Goal: Task Accomplishment & Management: Manage account settings

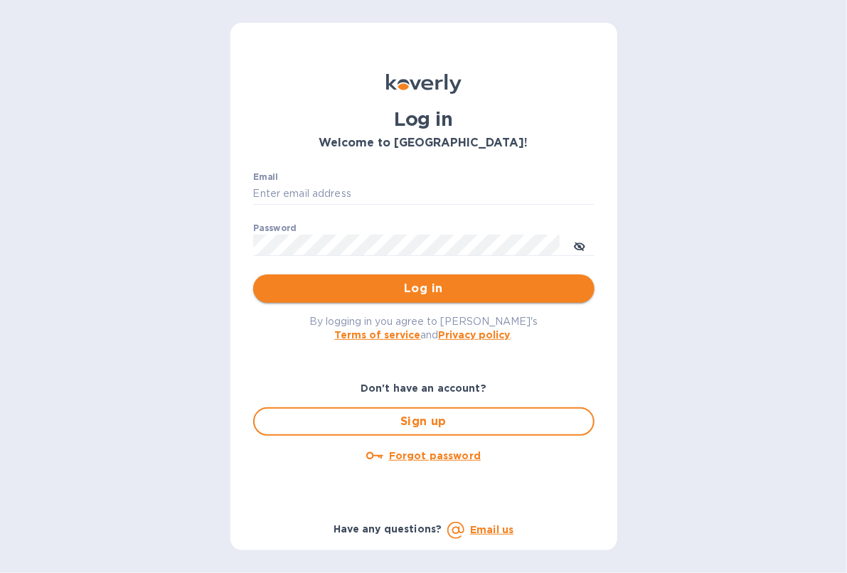
type input "[EMAIL_ADDRESS][DOMAIN_NAME]"
click at [535, 287] on span "Log in" at bounding box center [423, 288] width 319 height 17
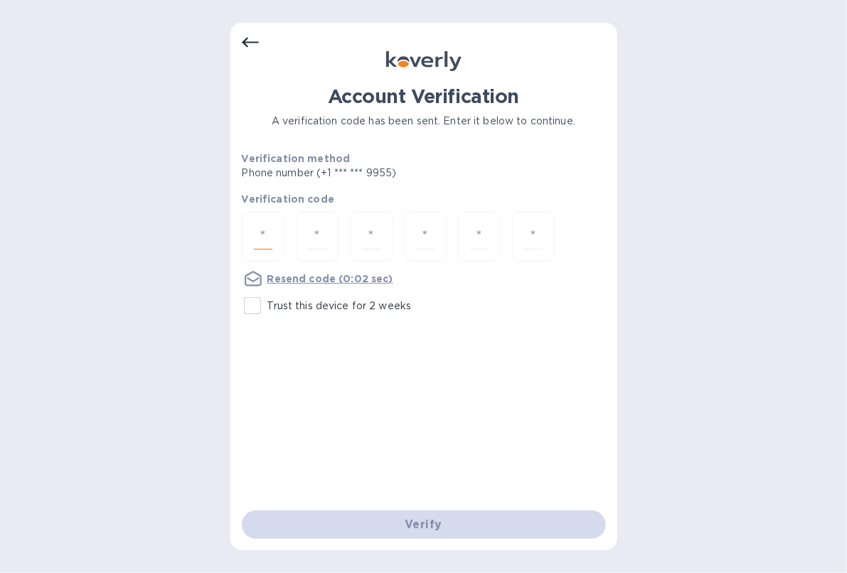
click at [257, 229] on input "number" at bounding box center [263, 237] width 18 height 26
type input "6"
type input "4"
type input "5"
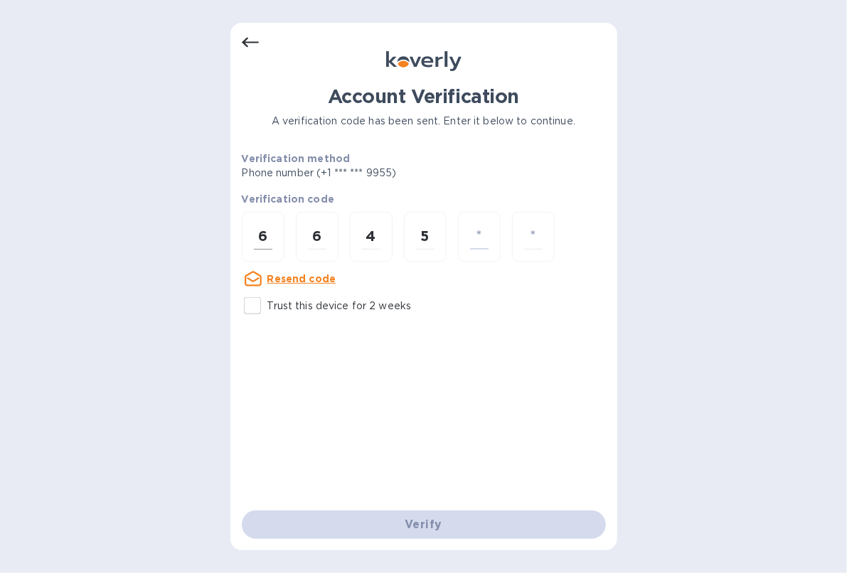
type input "3"
type input "0"
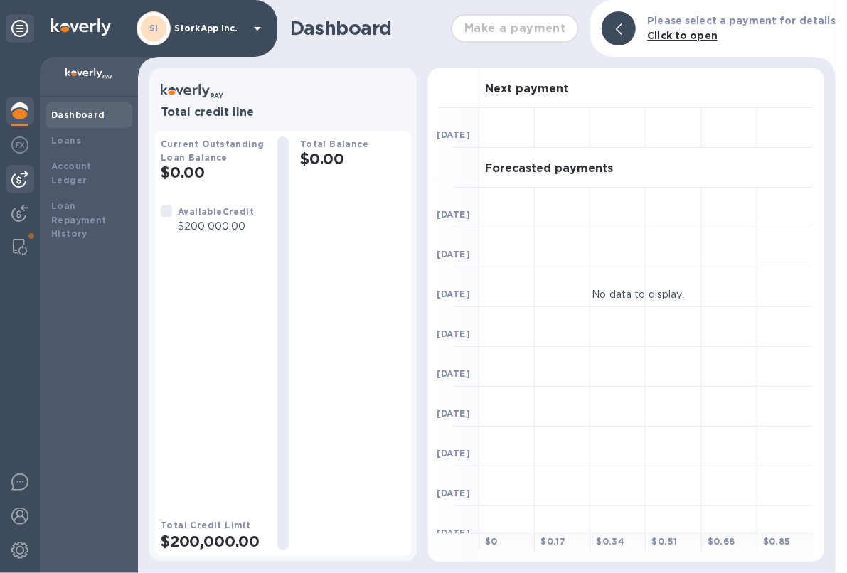
click at [16, 177] on img at bounding box center [19, 179] width 17 height 17
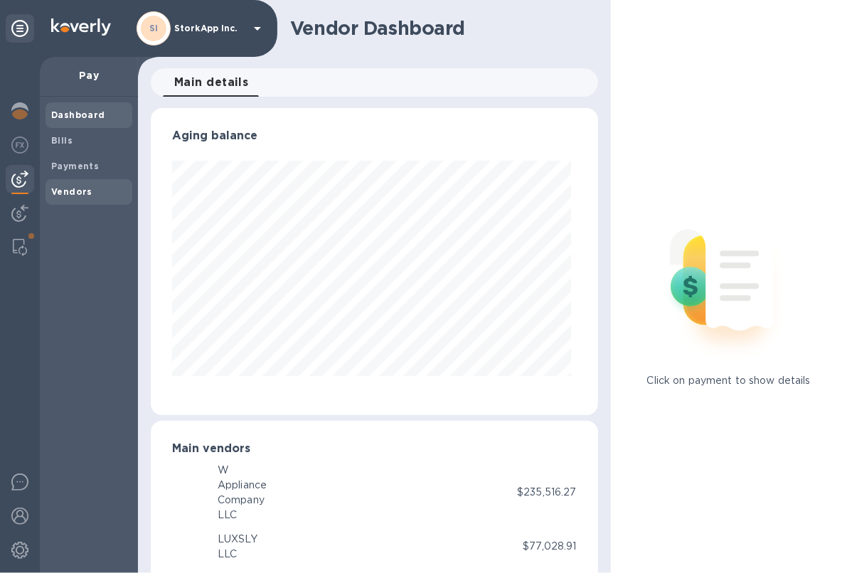
scroll to position [306, 442]
click at [69, 191] on b "Vendors" at bounding box center [71, 191] width 41 height 11
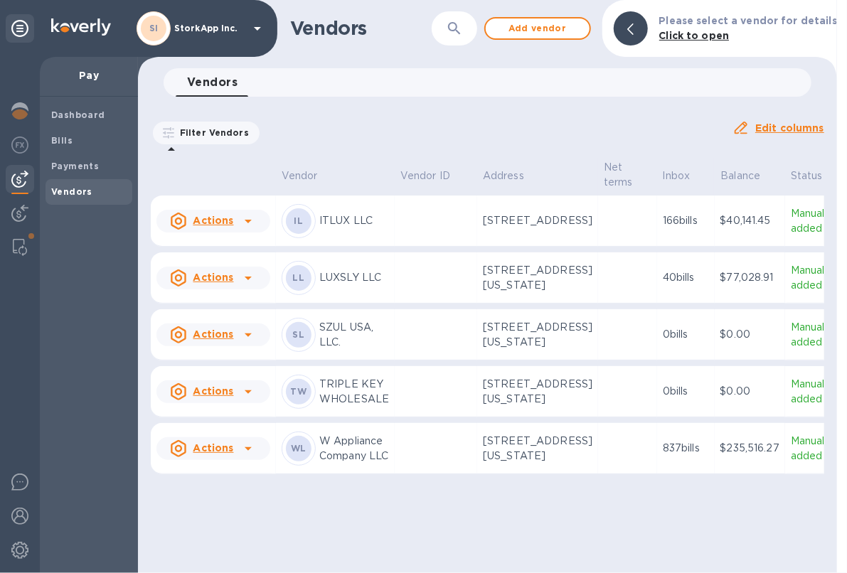
scroll to position [53, 0]
click at [66, 163] on b "Payments" at bounding box center [75, 166] width 48 height 11
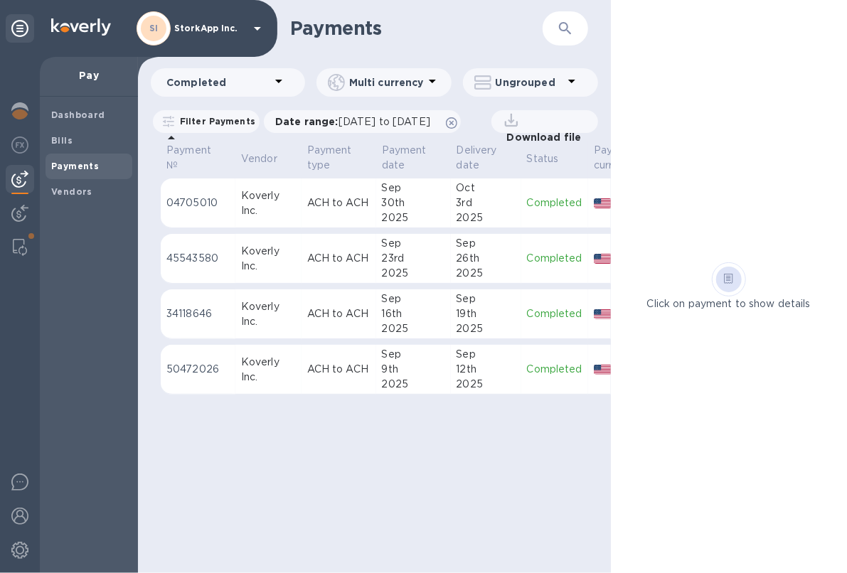
click at [186, 201] on p "04705010" at bounding box center [197, 203] width 63 height 15
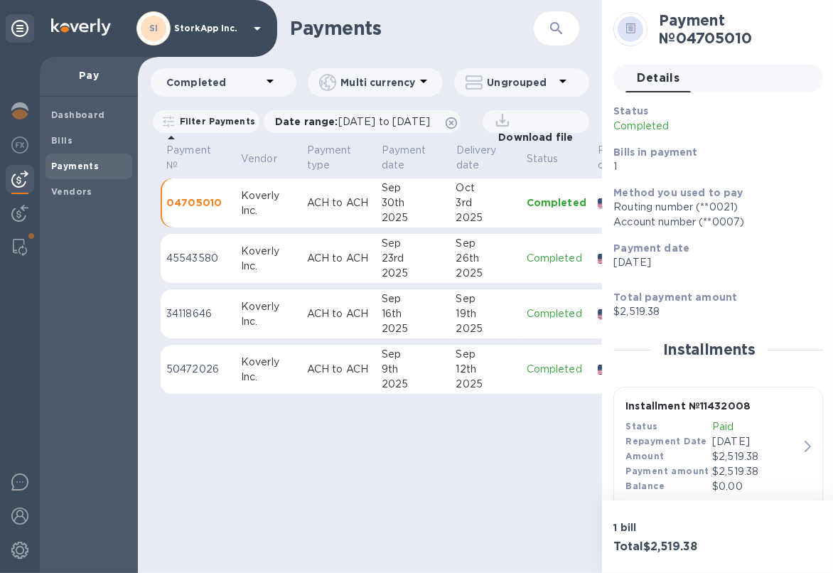
click at [191, 266] on p "45543580" at bounding box center [197, 258] width 63 height 15
click at [195, 312] on td "34118646" at bounding box center [198, 314] width 75 height 50
click at [209, 377] on p "50472026" at bounding box center [197, 369] width 63 height 15
click at [87, 186] on b "Vendors" at bounding box center [71, 191] width 41 height 11
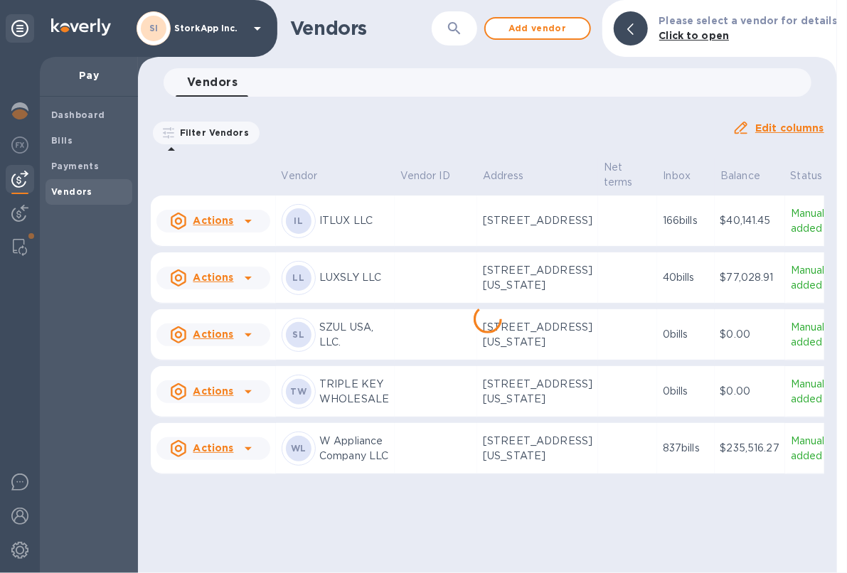
scroll to position [53, 0]
click at [65, 136] on b "Bills" at bounding box center [61, 140] width 21 height 11
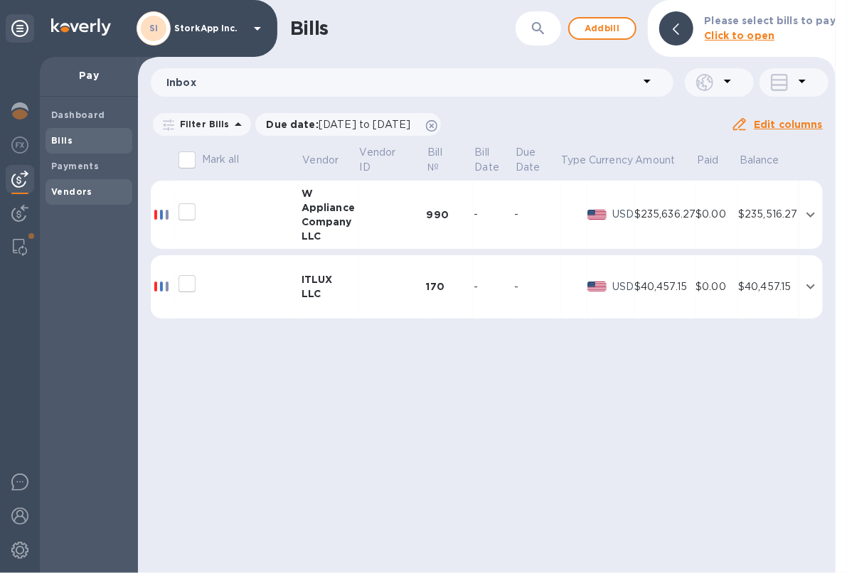
click at [67, 191] on b "Vendors" at bounding box center [71, 191] width 41 height 11
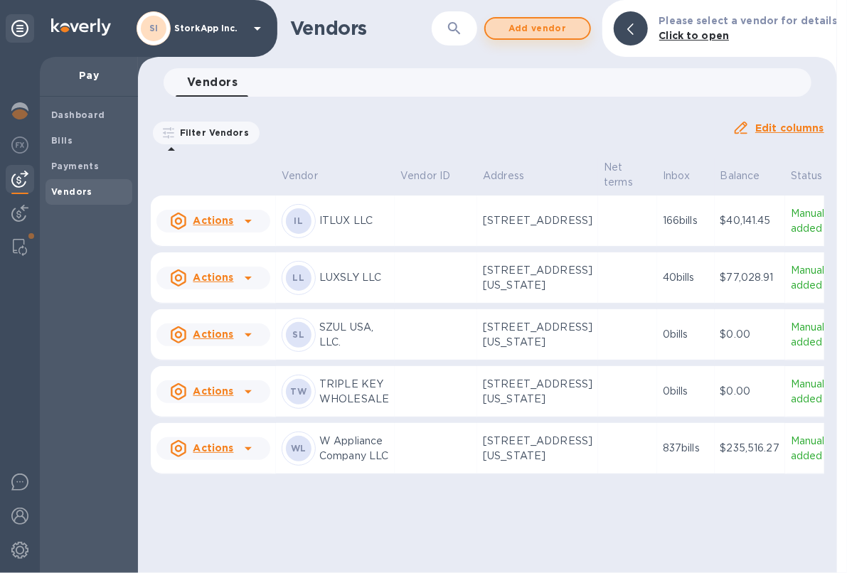
click at [560, 29] on span "Add vendor" at bounding box center [537, 28] width 81 height 17
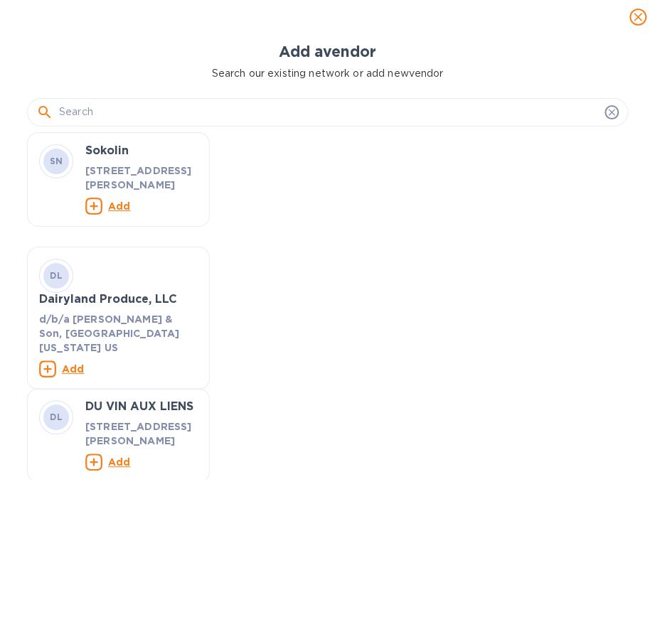
scroll to position [463, 606]
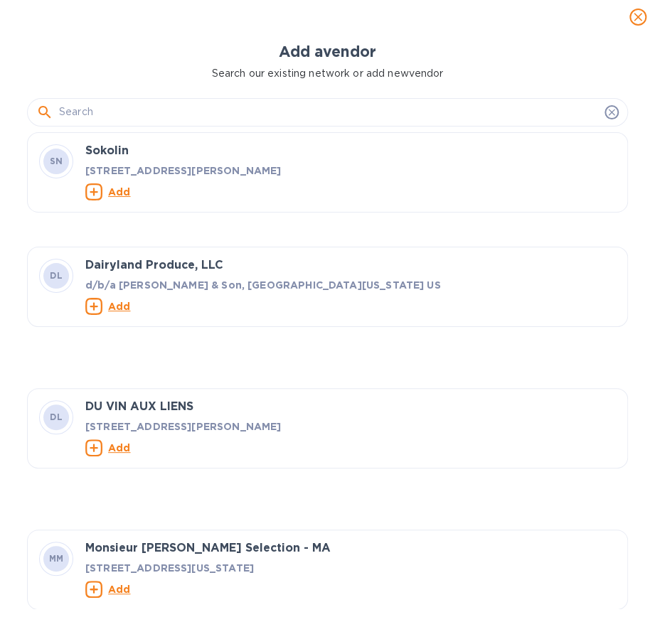
click at [58, 111] on div at bounding box center [327, 112] width 582 height 21
paste input "Gold Label NY / BLNY LLC"
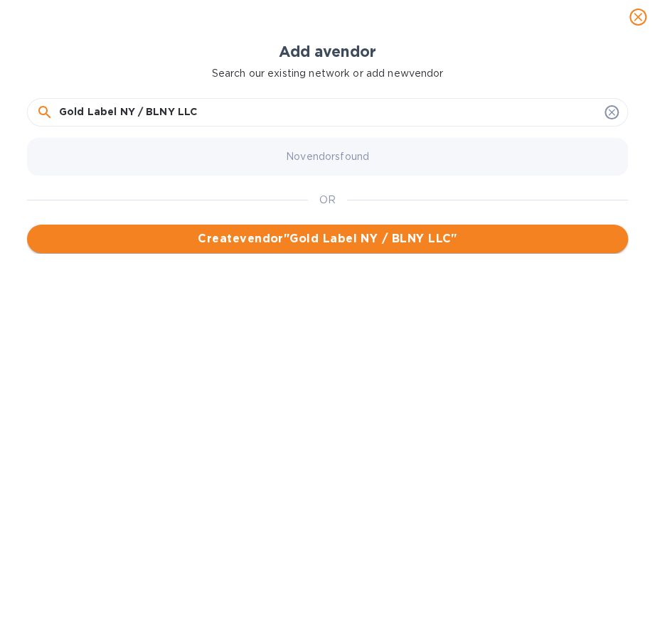
type input "Gold Label NY / BLNY LLC"
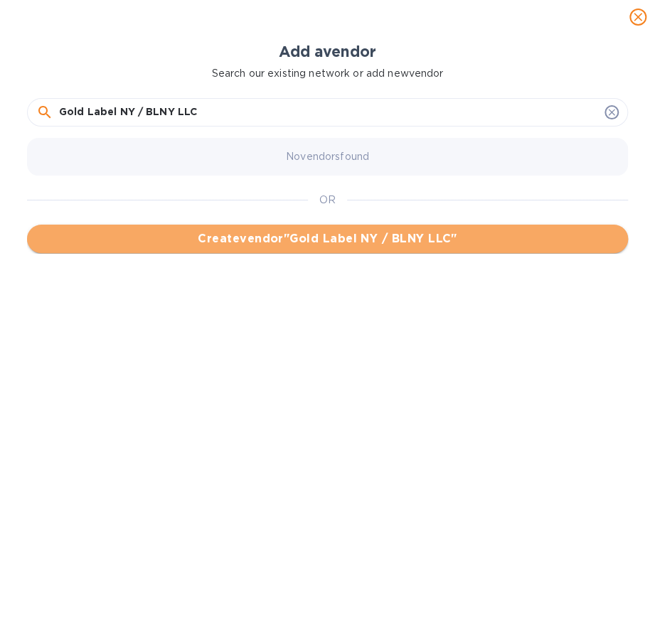
click at [323, 234] on span "Create vendor " Gold Label NY / BLNY LLC "" at bounding box center [327, 238] width 578 height 17
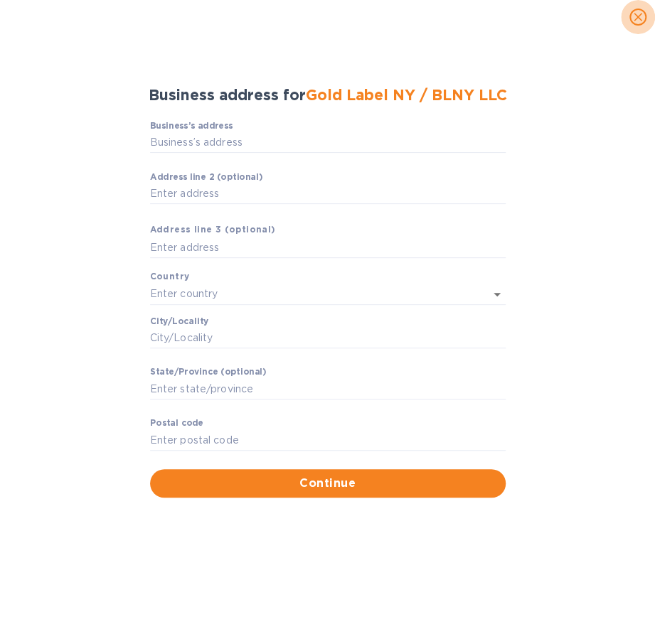
click at [636, 18] on icon "close" at bounding box center [638, 17] width 9 height 9
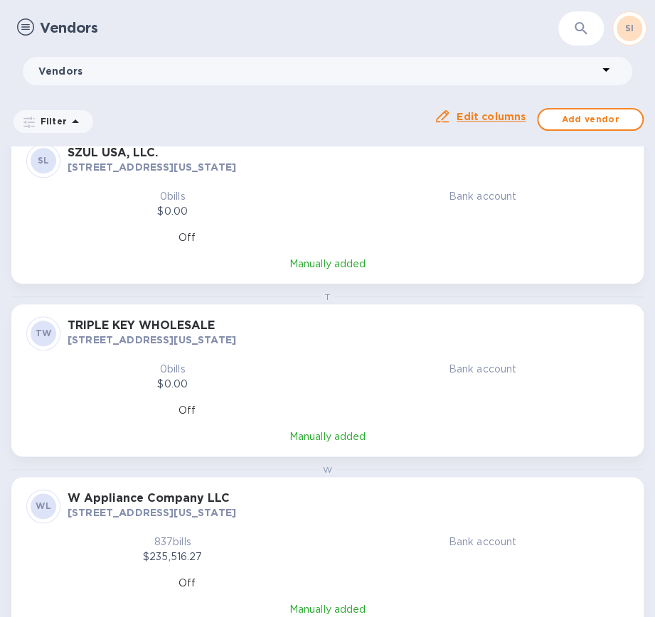
scroll to position [395, 0]
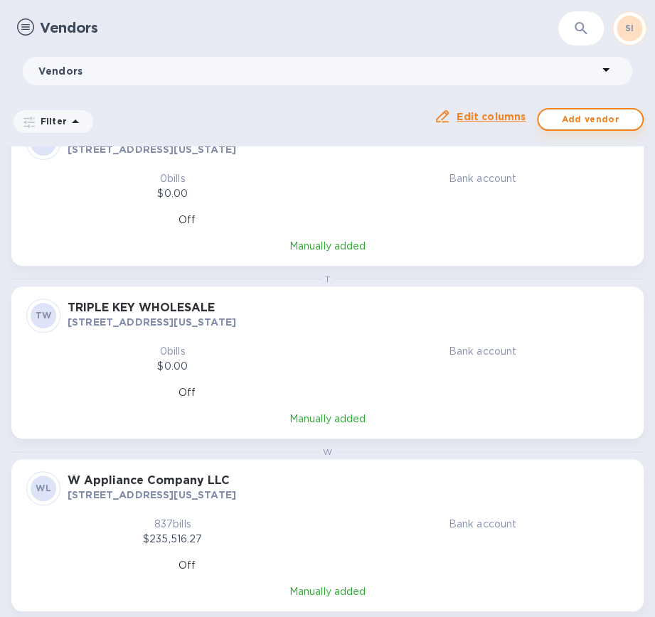
click at [588, 119] on span "Add vendor" at bounding box center [590, 119] width 81 height 17
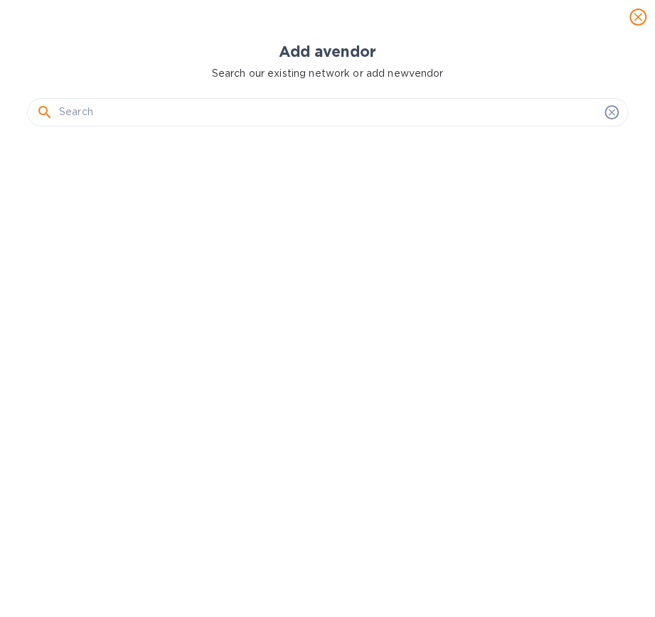
scroll to position [463, 606]
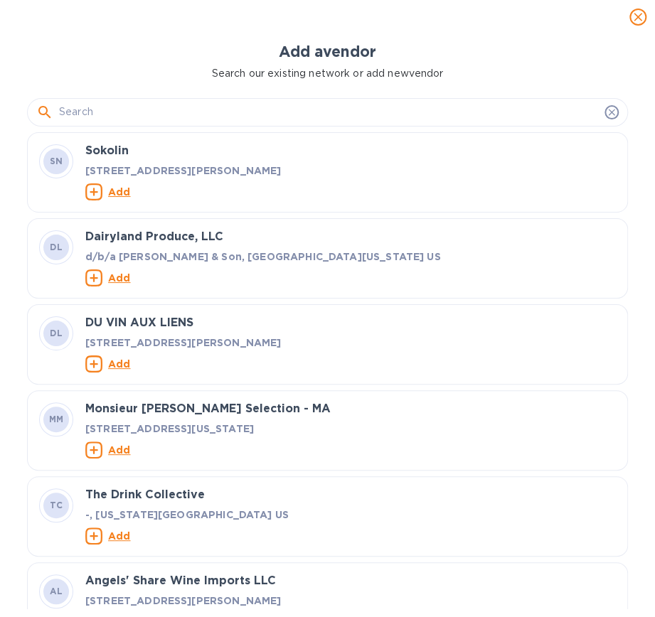
click at [138, 111] on input "text" at bounding box center [329, 112] width 540 height 21
paste input "BLNY LLC"
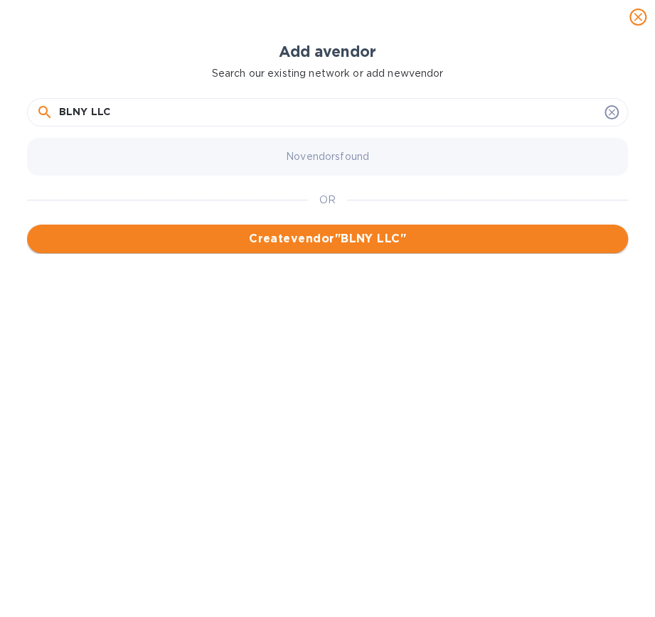
type input "BLNY LLC"
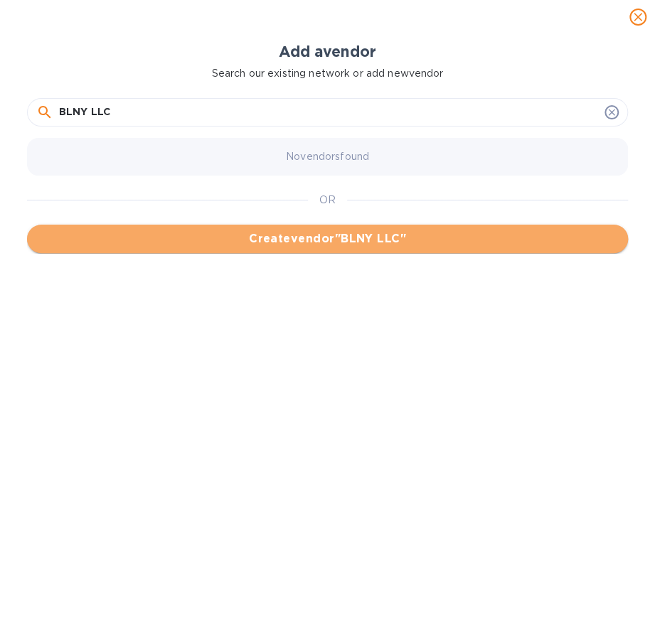
click at [342, 237] on span "Create vendor " BLNY LLC "" at bounding box center [327, 238] width 578 height 17
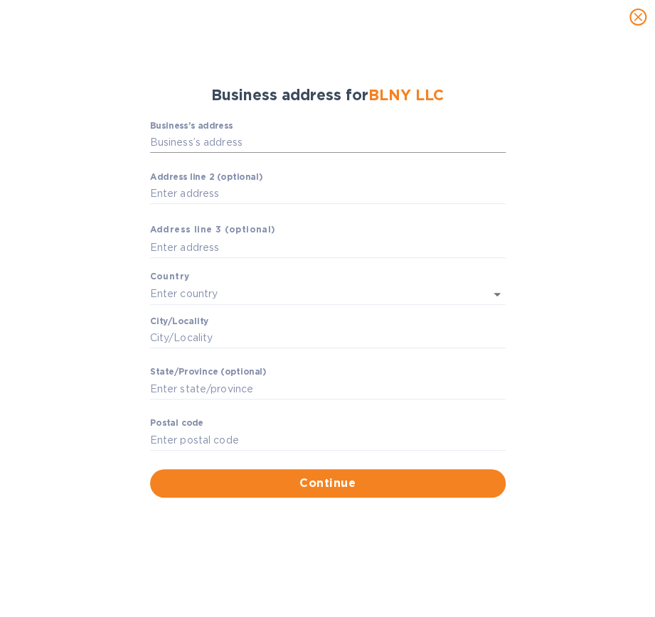
click at [214, 141] on input "Business’s аddress" at bounding box center [328, 142] width 356 height 21
paste input "[STREET_ADDRESS][US_STATE]"
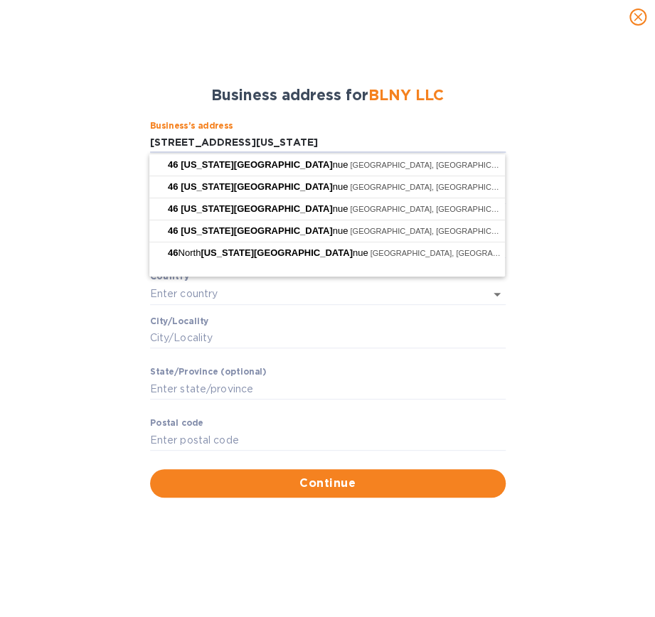
type input "[STREET_ADDRESS][US_STATE]"
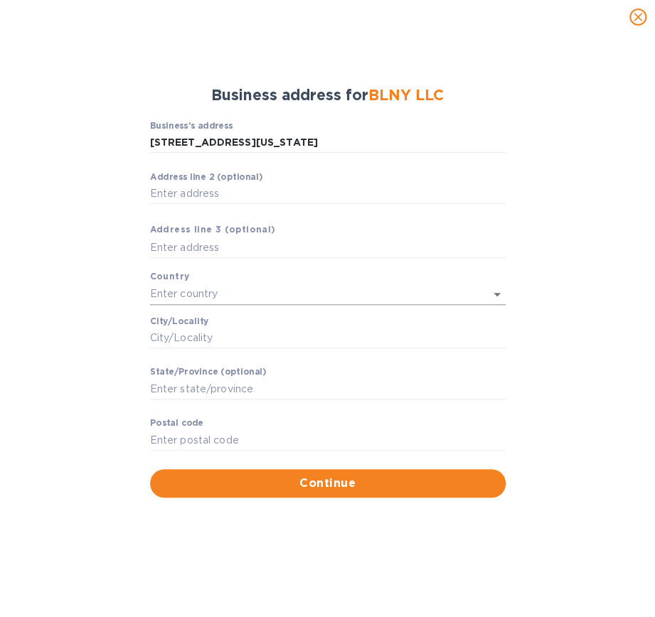
click at [199, 291] on input "text" at bounding box center [308, 294] width 316 height 21
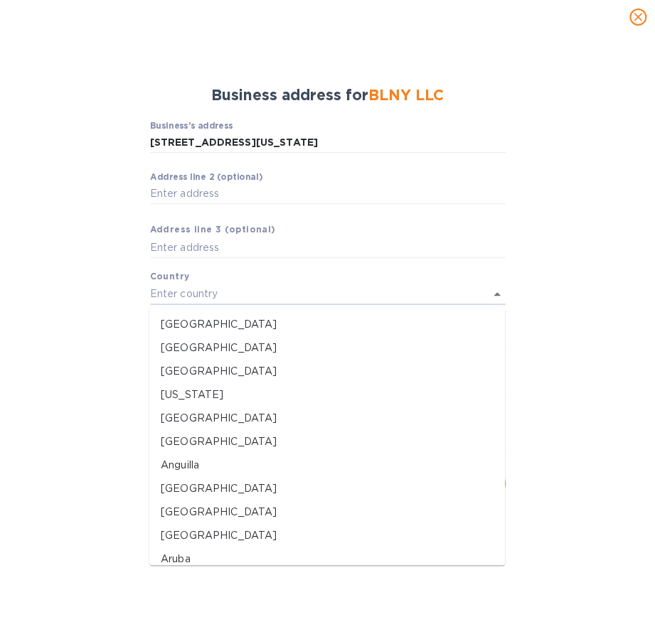
click at [108, 296] on div "Business’s аddress [STREET_ADDRESS][US_STATE] ​ Аddress line 2 (optional) ​ Аdd…" at bounding box center [327, 309] width 618 height 394
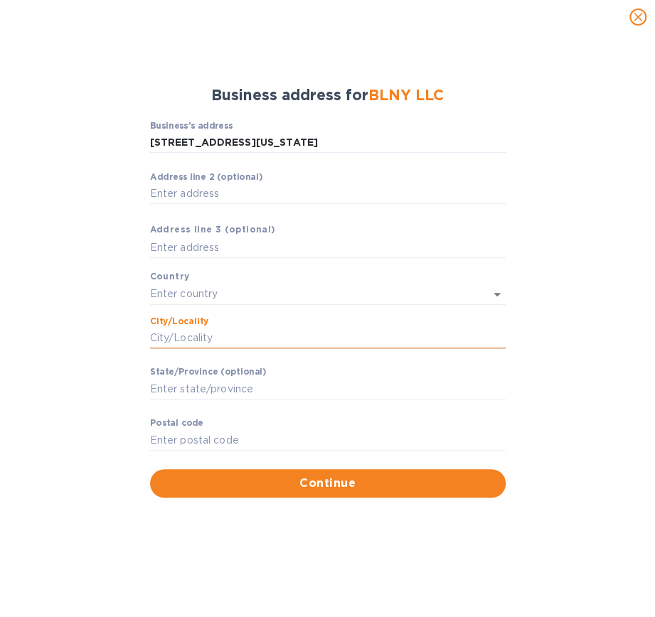
click at [201, 339] on input "Сity/Locаlity" at bounding box center [328, 338] width 356 height 21
paste input "SUFFERN"
type input "SUFFERN"
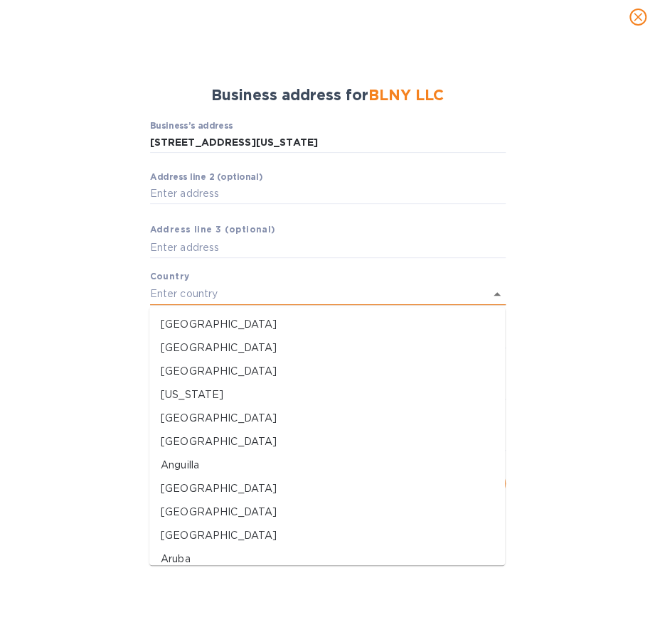
click at [240, 291] on input "text" at bounding box center [308, 294] width 316 height 21
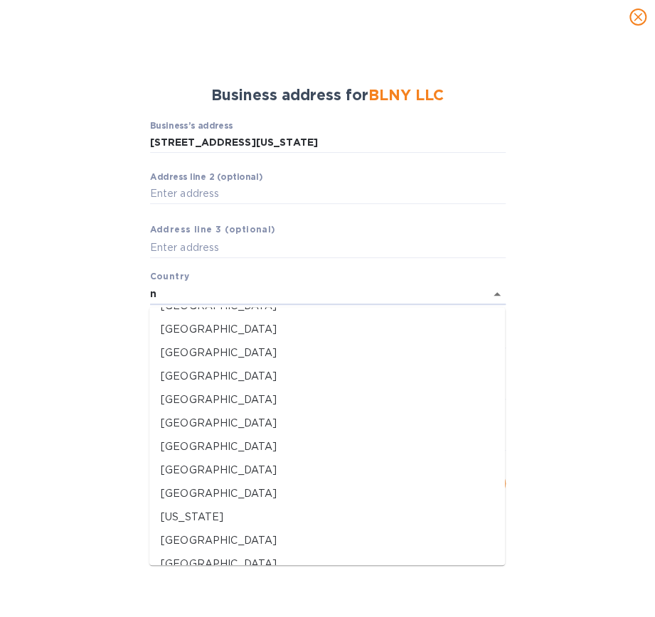
scroll to position [1571, 0]
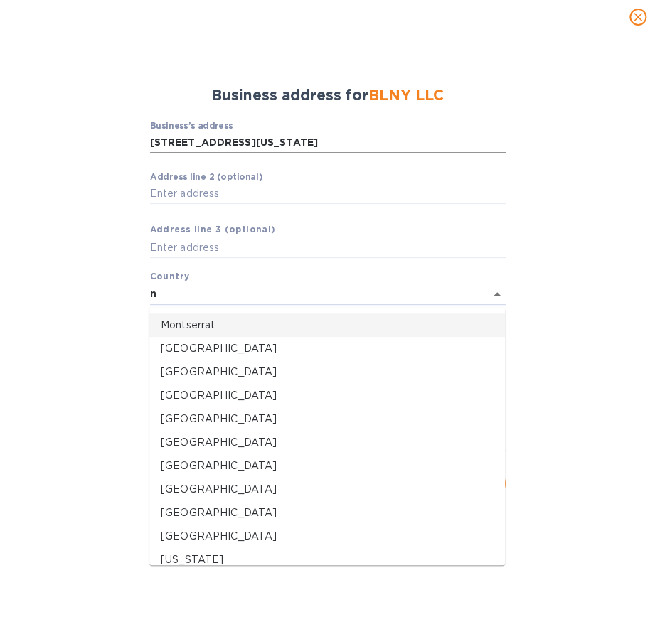
type input "n"
click at [277, 141] on input "[STREET_ADDRESS][US_STATE]" at bounding box center [328, 142] width 356 height 21
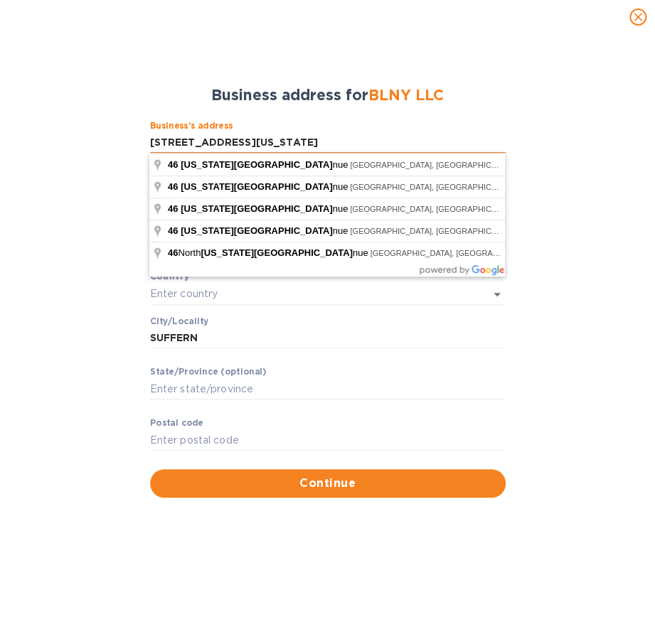
click at [267, 140] on input "[STREET_ADDRESS][US_STATE]" at bounding box center [328, 142] width 356 height 21
type input "[STREET_ADDRESS][US_STATE]"
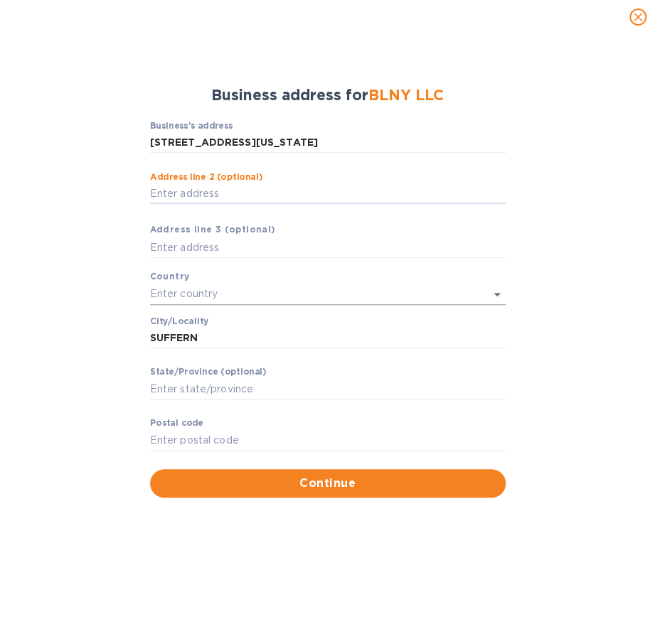
click at [215, 297] on input "text" at bounding box center [308, 294] width 316 height 21
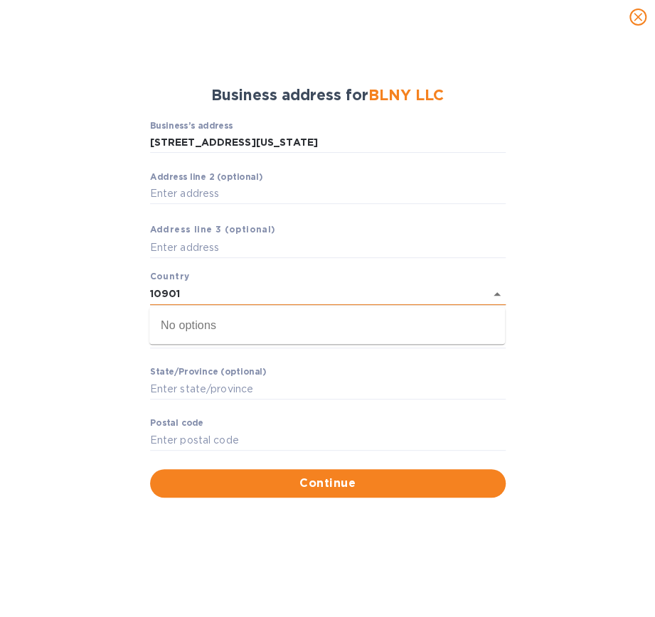
type input "10901"
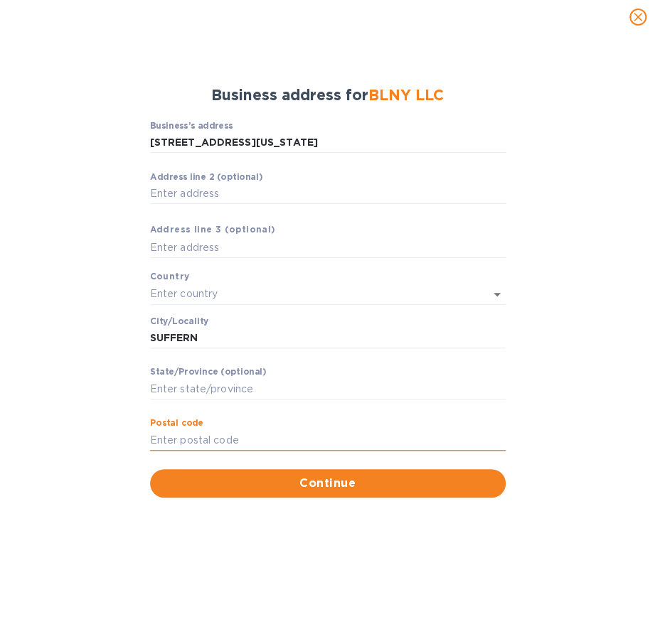
click at [200, 439] on input "Pоstal cоde" at bounding box center [328, 439] width 356 height 21
type input "10901"
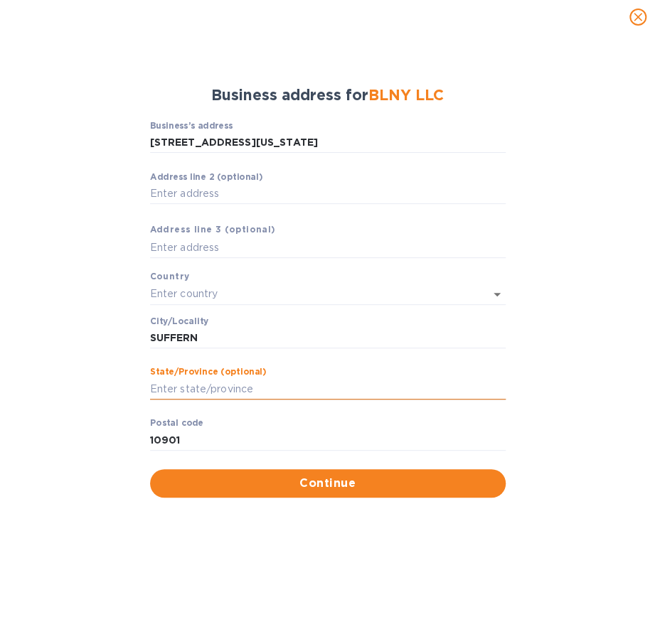
click at [202, 385] on input "Stаte/Province (optional)" at bounding box center [328, 388] width 356 height 21
type input "n"
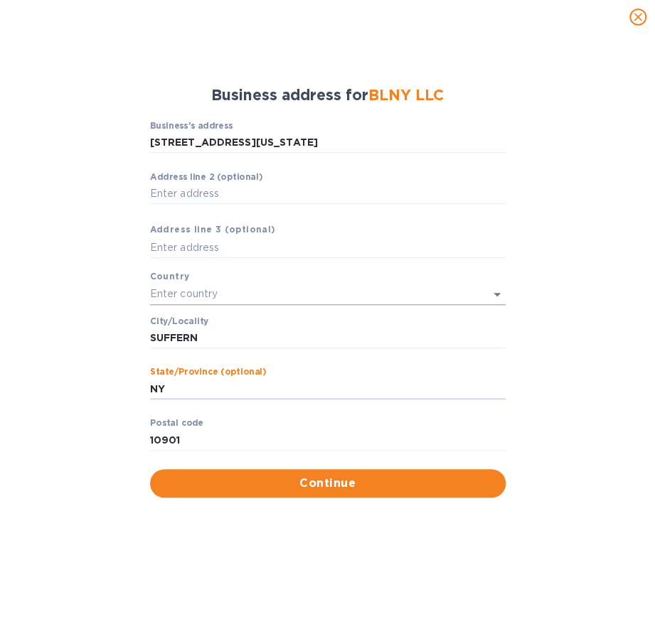
type input "NY"
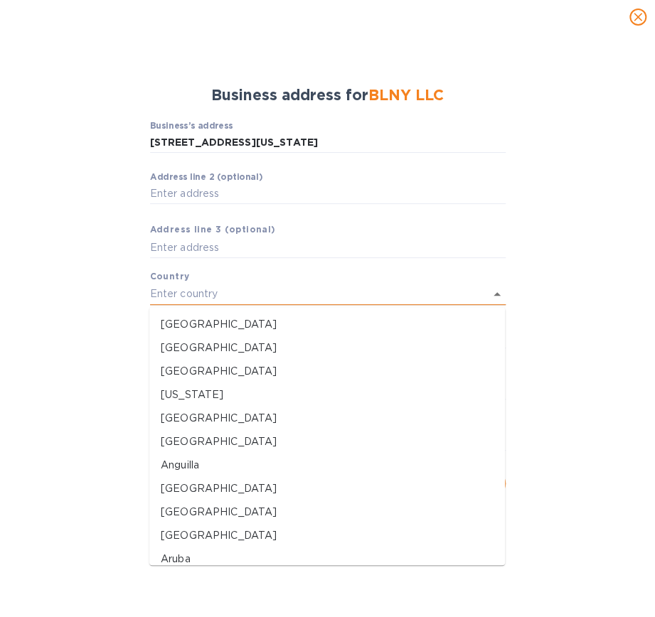
click at [228, 297] on input "text" at bounding box center [308, 294] width 316 height 21
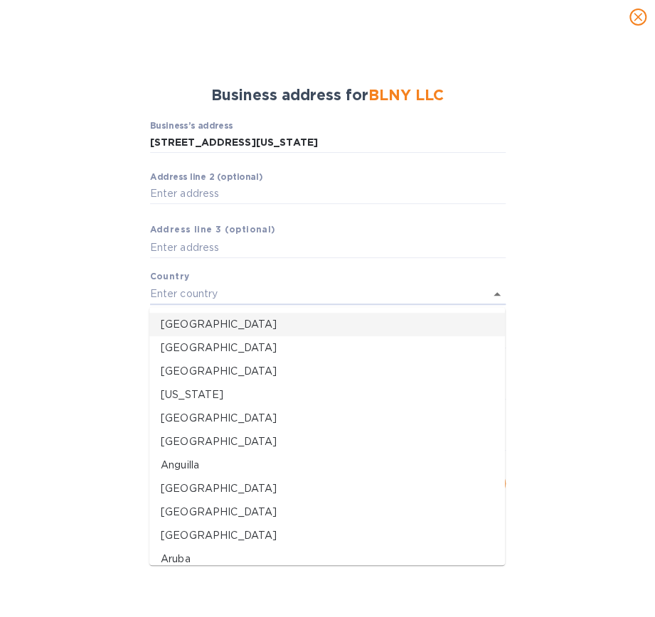
click at [213, 328] on p "[GEOGRAPHIC_DATA]" at bounding box center [327, 324] width 333 height 15
type input "[GEOGRAPHIC_DATA]"
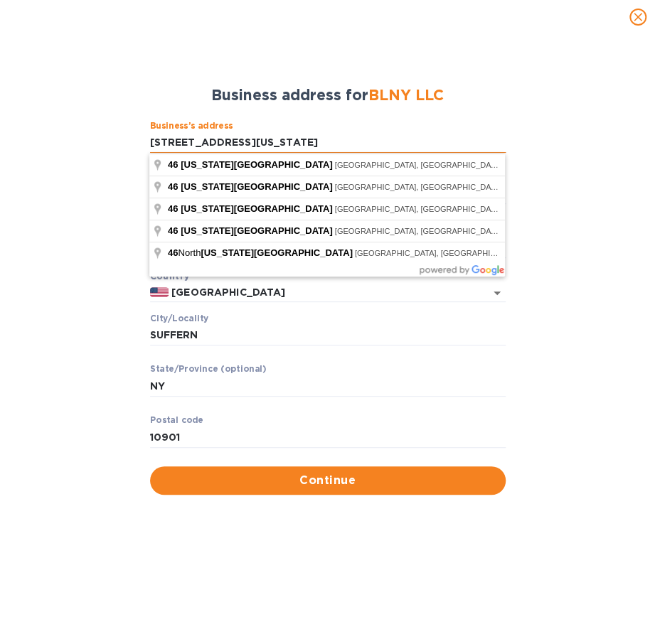
drag, startPoint x: 266, startPoint y: 141, endPoint x: 290, endPoint y: 133, distance: 25.4
click at [267, 141] on input "[STREET_ADDRESS][US_STATE]" at bounding box center [328, 142] width 356 height 21
type input "[STREET_ADDRESS][US_STATE]"
click at [116, 412] on div "Business’s аddress [STREET_ADDRESS][US_STATE] ​ Аddress line 2 (optional) ​ Аdd…" at bounding box center [327, 307] width 618 height 391
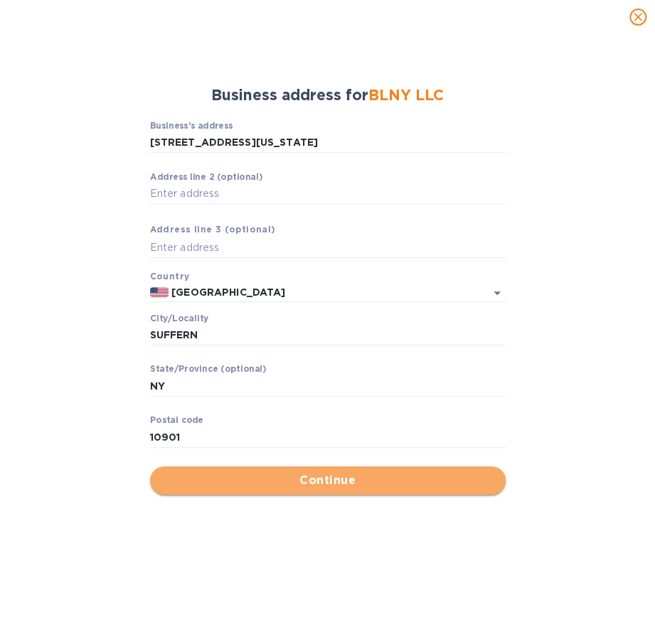
click at [356, 477] on span "Continue" at bounding box center [327, 480] width 333 height 17
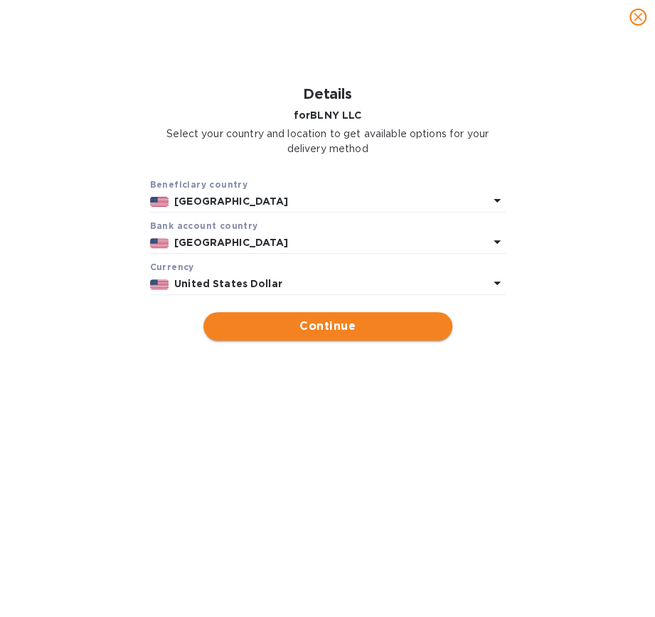
click at [324, 321] on span "Continue" at bounding box center [328, 326] width 226 height 17
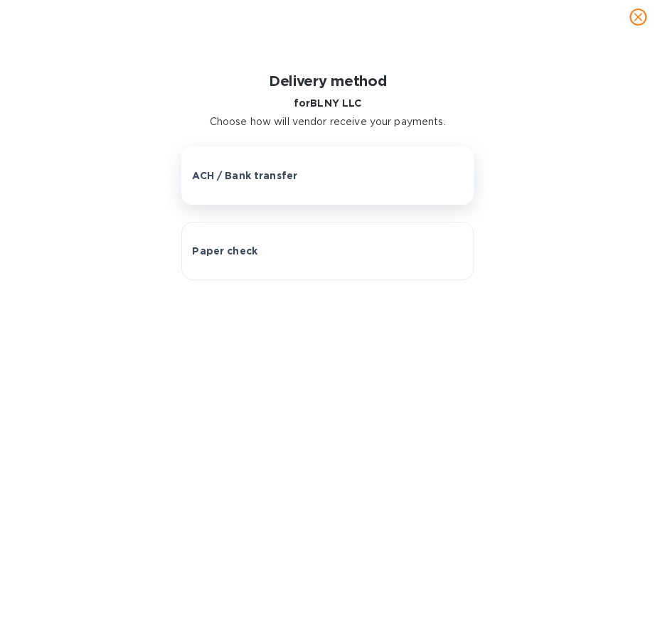
click at [316, 170] on div "ACH / Bank transfer" at bounding box center [327, 176] width 271 height 14
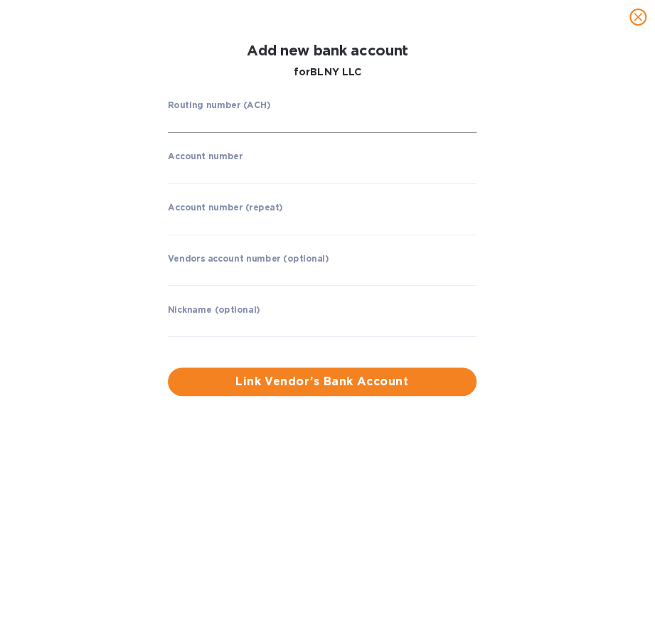
click at [296, 119] on input "string" at bounding box center [322, 122] width 309 height 21
click at [245, 125] on input "string" at bounding box center [322, 122] width 309 height 21
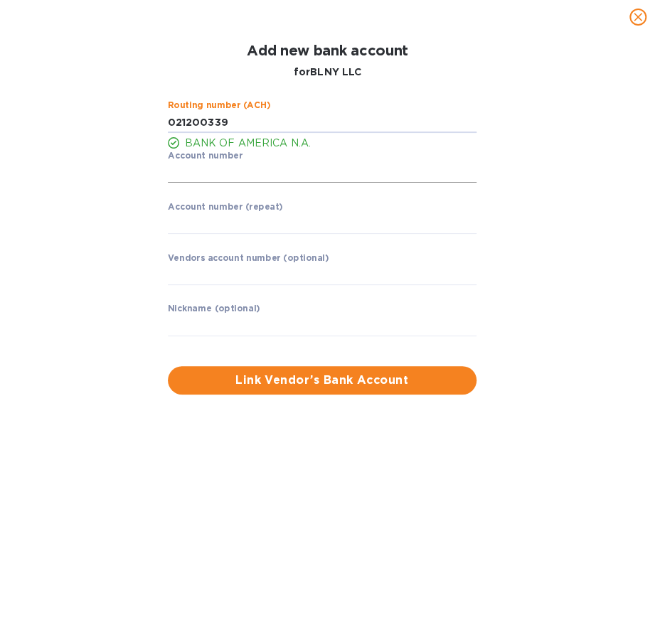
type input "021200339"
click at [173, 173] on input "string" at bounding box center [322, 172] width 309 height 21
click at [188, 173] on input "string" at bounding box center [322, 172] width 309 height 21
type input "2"
type input "381052030226"
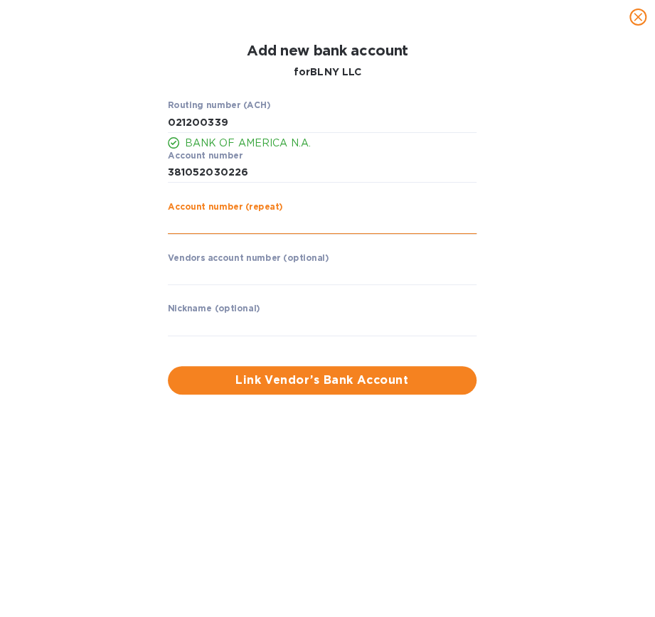
click at [183, 227] on input "string" at bounding box center [322, 223] width 309 height 21
type input "381052030226"
click at [220, 274] on input "text" at bounding box center [322, 274] width 309 height 21
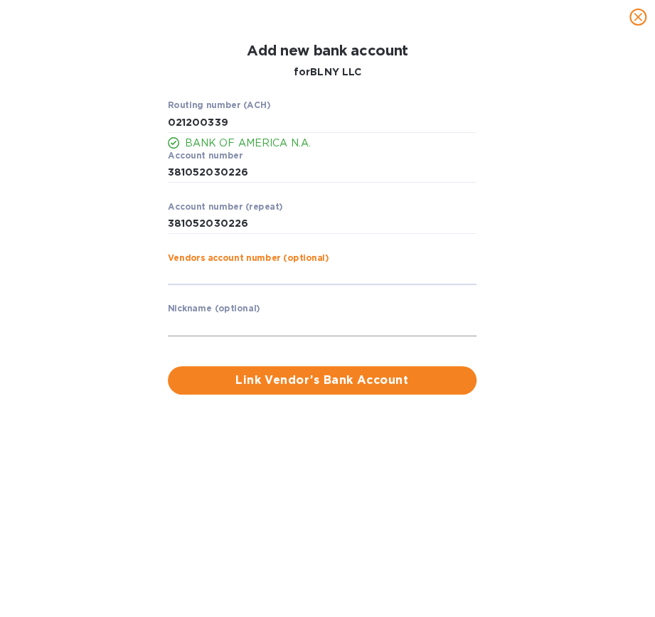
click at [204, 330] on input "text" at bounding box center [322, 325] width 309 height 21
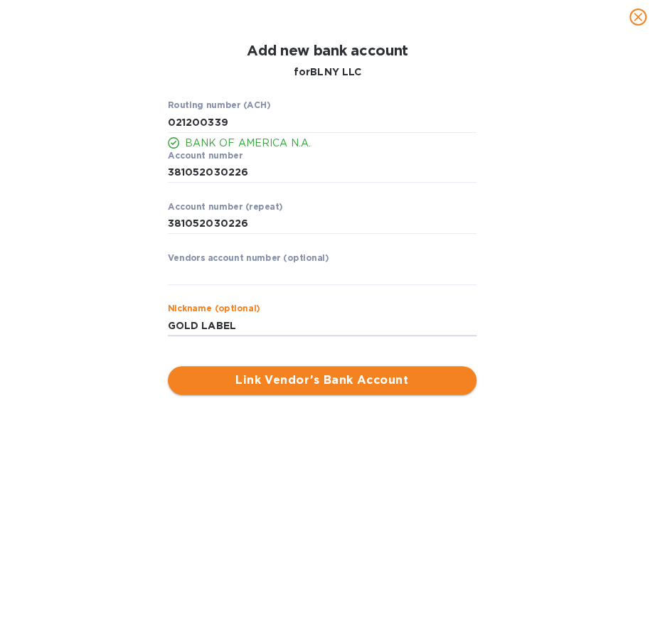
type input "GOLD LABEL"
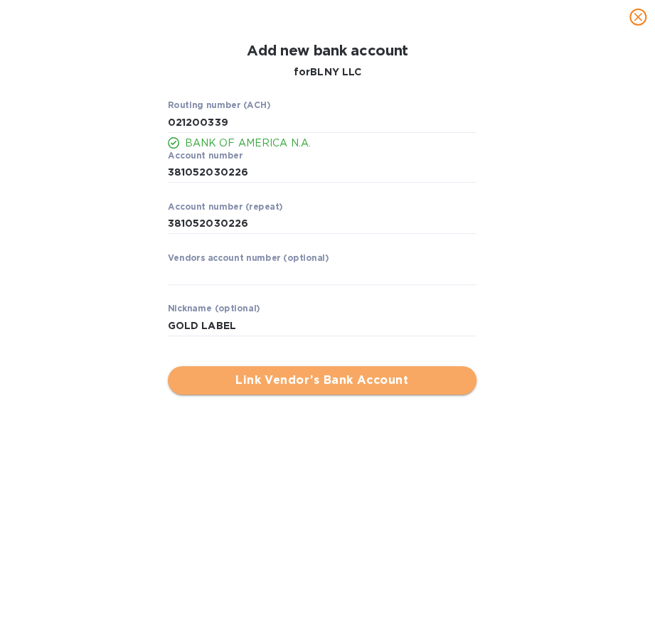
click at [324, 380] on span "Link Vendor’s Bank Account" at bounding box center [322, 380] width 286 height 17
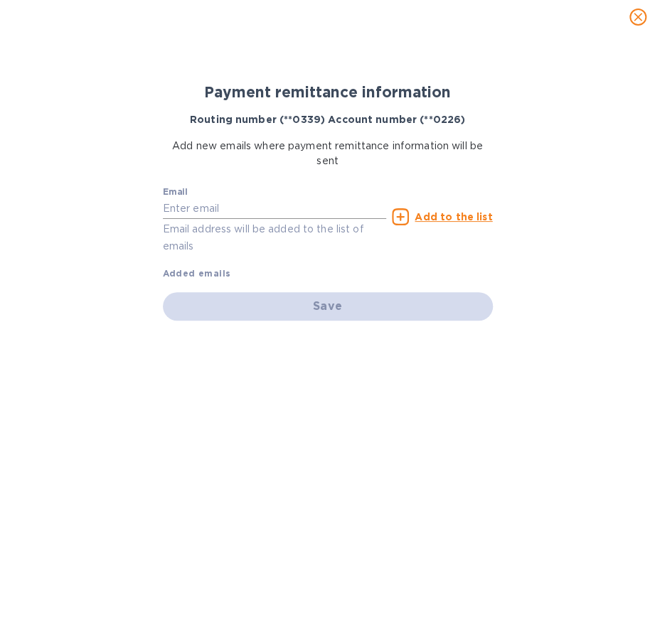
click at [242, 206] on input "text" at bounding box center [275, 208] width 224 height 21
click at [188, 206] on input "text" at bounding box center [275, 208] width 224 height 21
paste input "[PERSON_NAME][EMAIL_ADDRESS][DOMAIN_NAME]"
type input "[PERSON_NAME][EMAIL_ADDRESS][DOMAIN_NAME]"
click at [333, 307] on div "Save" at bounding box center [328, 306] width 330 height 28
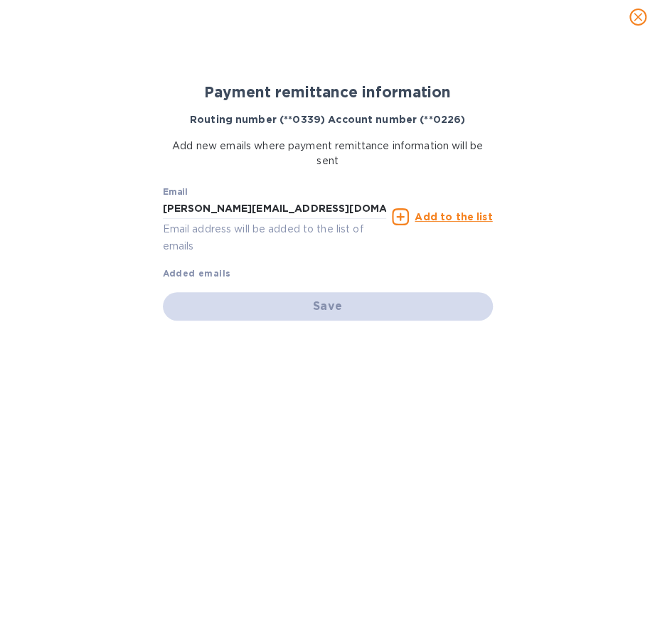
click at [328, 197] on div "Email [PERSON_NAME][EMAIL_ADDRESS][DOMAIN_NAME] Email address will be added to …" at bounding box center [275, 221] width 224 height 68
click at [306, 205] on input "[PERSON_NAME][EMAIL_ADDRESS][DOMAIN_NAME]" at bounding box center [275, 208] width 224 height 21
click at [190, 272] on b "Added emails" at bounding box center [197, 273] width 68 height 11
click at [405, 218] on icon at bounding box center [400, 216] width 17 height 17
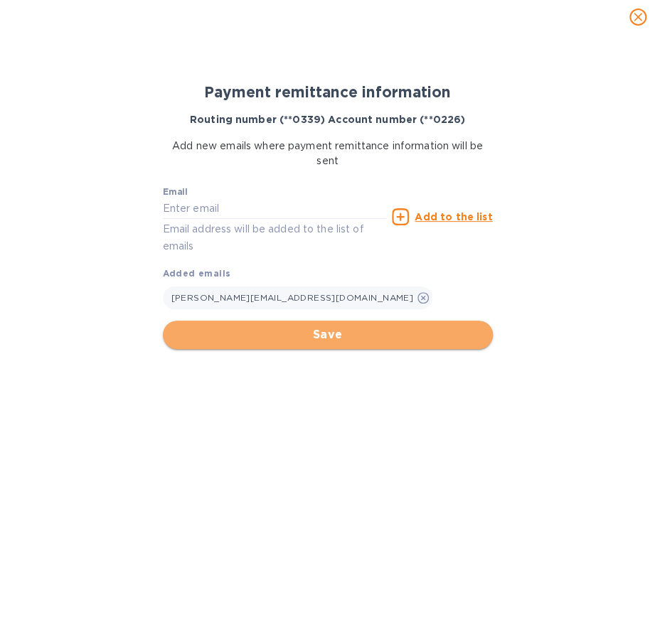
click at [319, 338] on span "Save" at bounding box center [327, 334] width 307 height 17
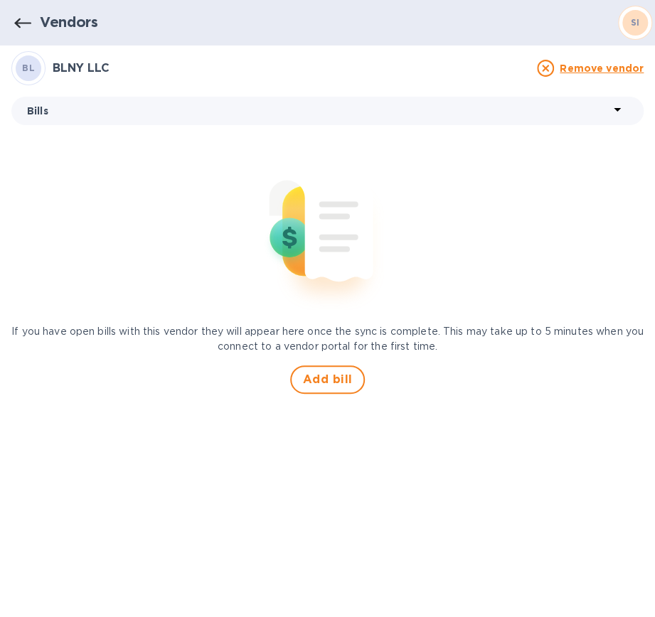
click at [21, 21] on icon "button" at bounding box center [22, 23] width 17 height 17
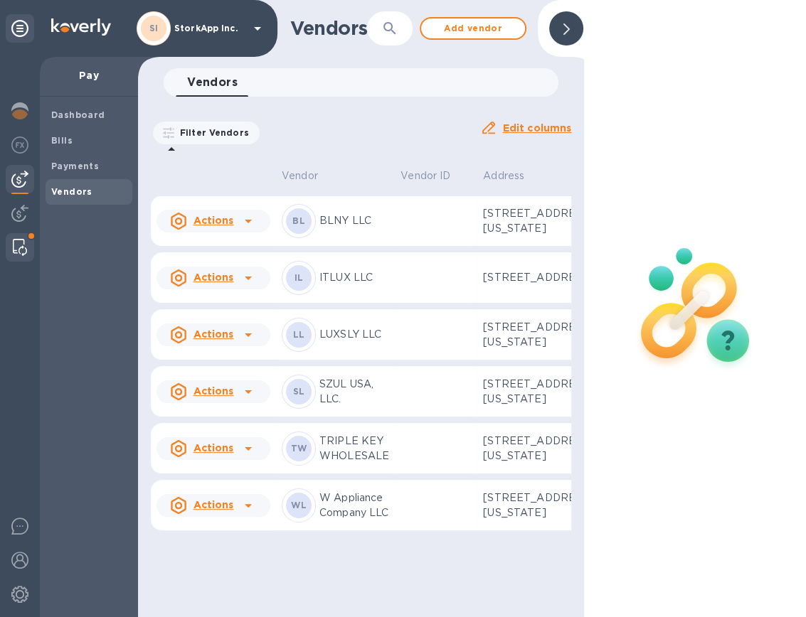
click at [13, 250] on img at bounding box center [20, 247] width 14 height 17
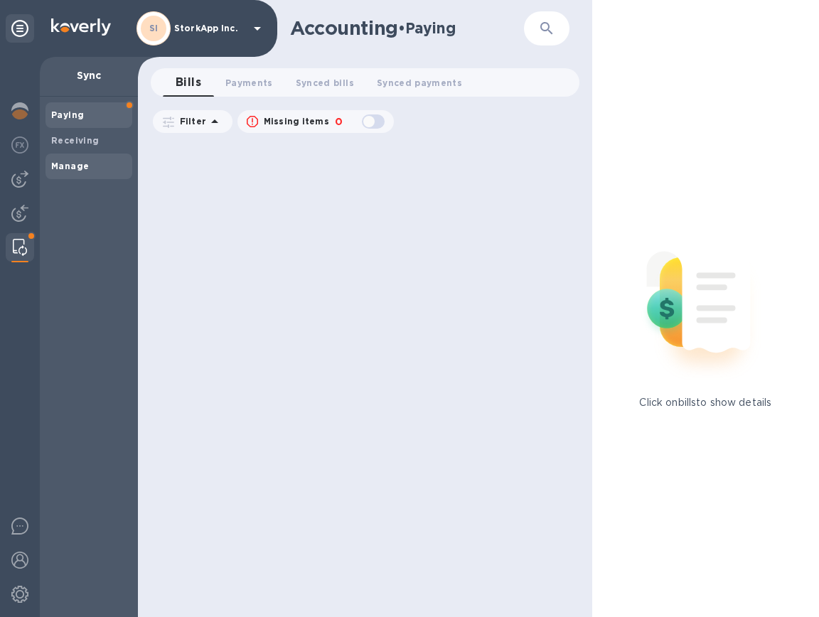
click at [62, 162] on b "Manage" at bounding box center [70, 166] width 38 height 11
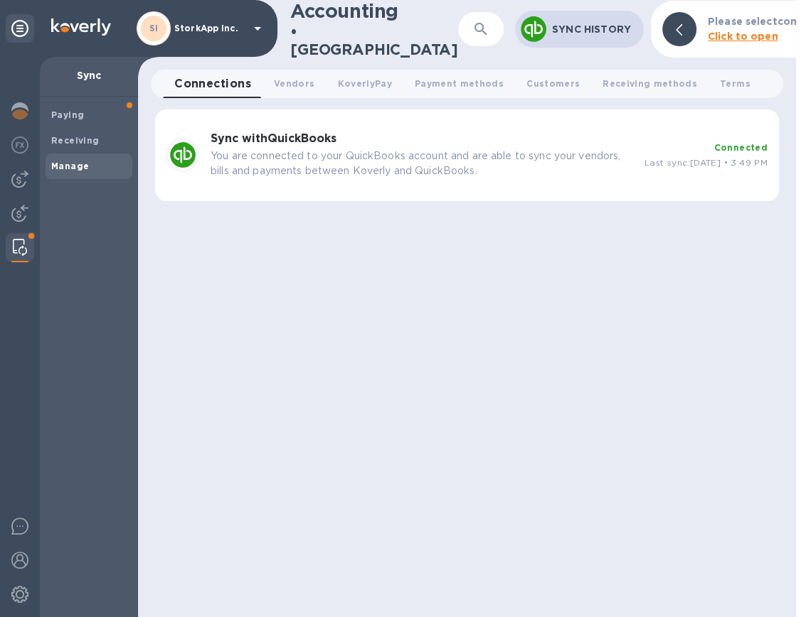
click at [441, 151] on p "You are connected to your QuickBooks account and are able to sync your vendors,…" at bounding box center [421, 164] width 422 height 30
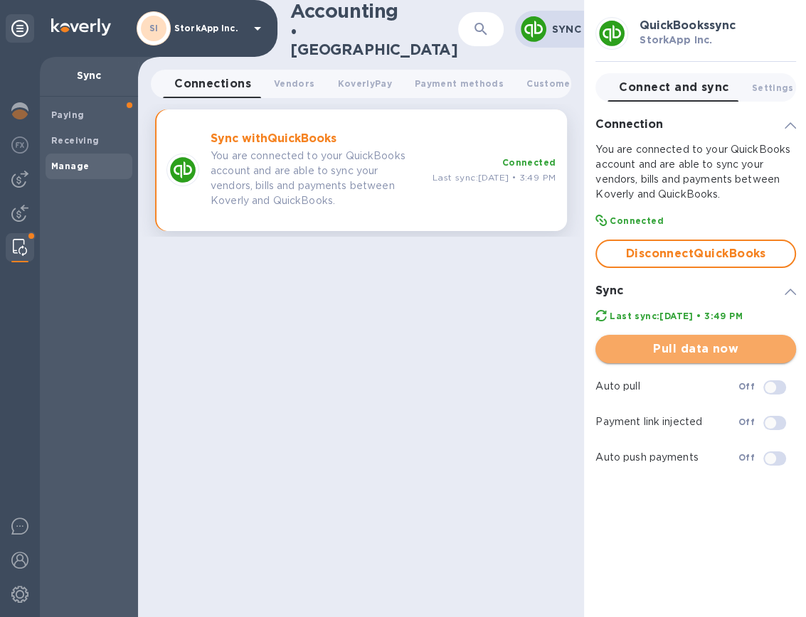
click at [667, 348] on span "Pull data now" at bounding box center [695, 349] width 178 height 17
